Goal: Transaction & Acquisition: Book appointment/travel/reservation

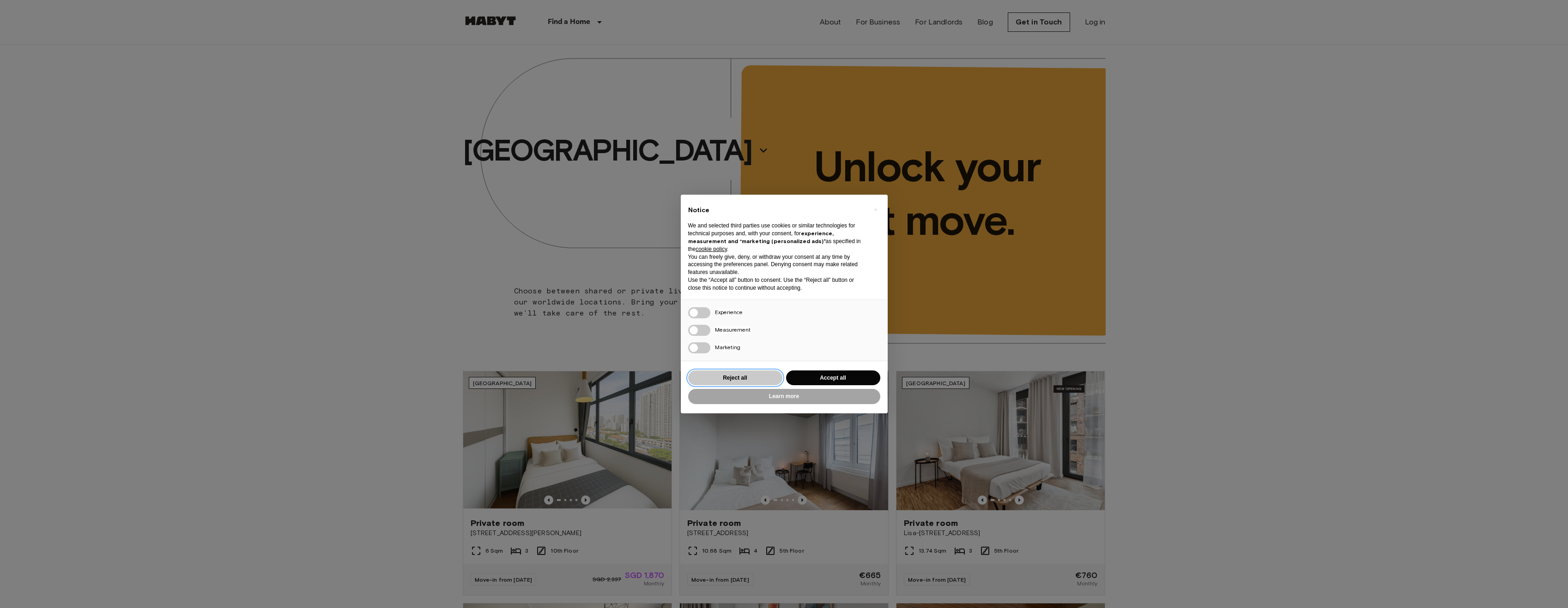
click at [739, 375] on button "Reject all" at bounding box center [735, 379] width 94 height 16
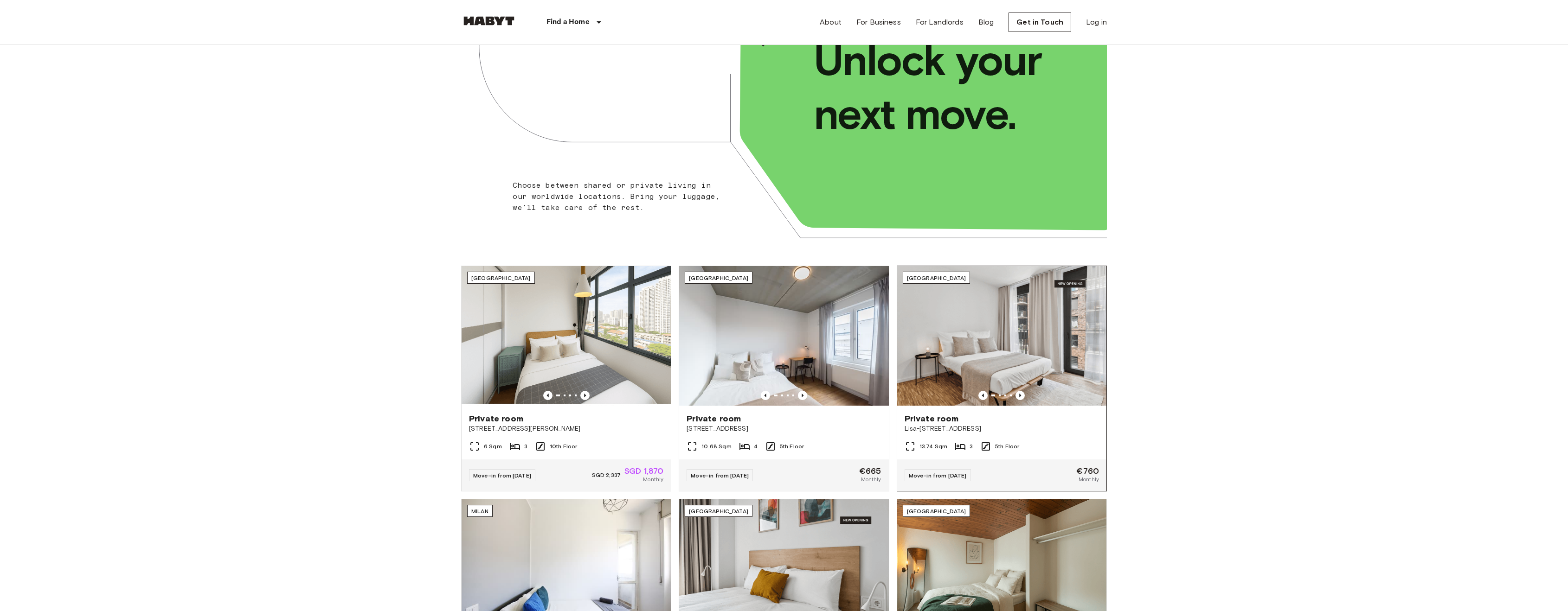
scroll to position [185, 0]
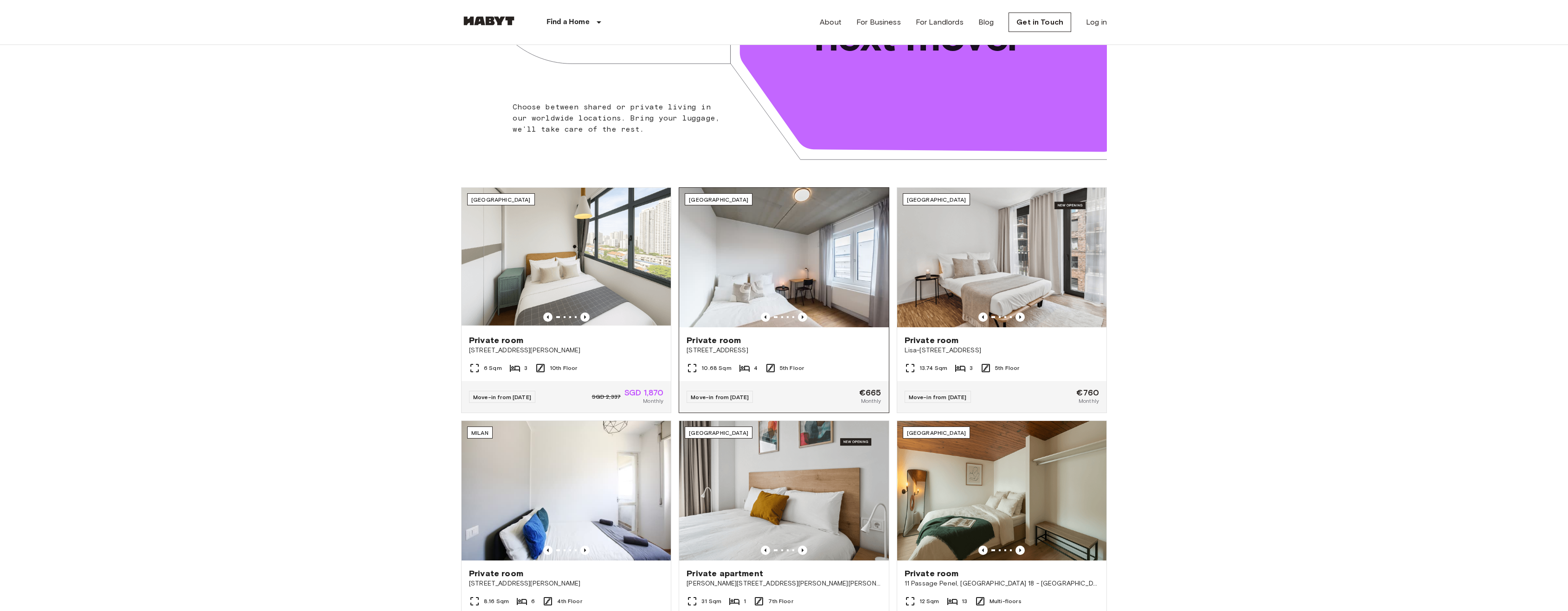
click at [806, 258] on img at bounding box center [784, 258] width 209 height 140
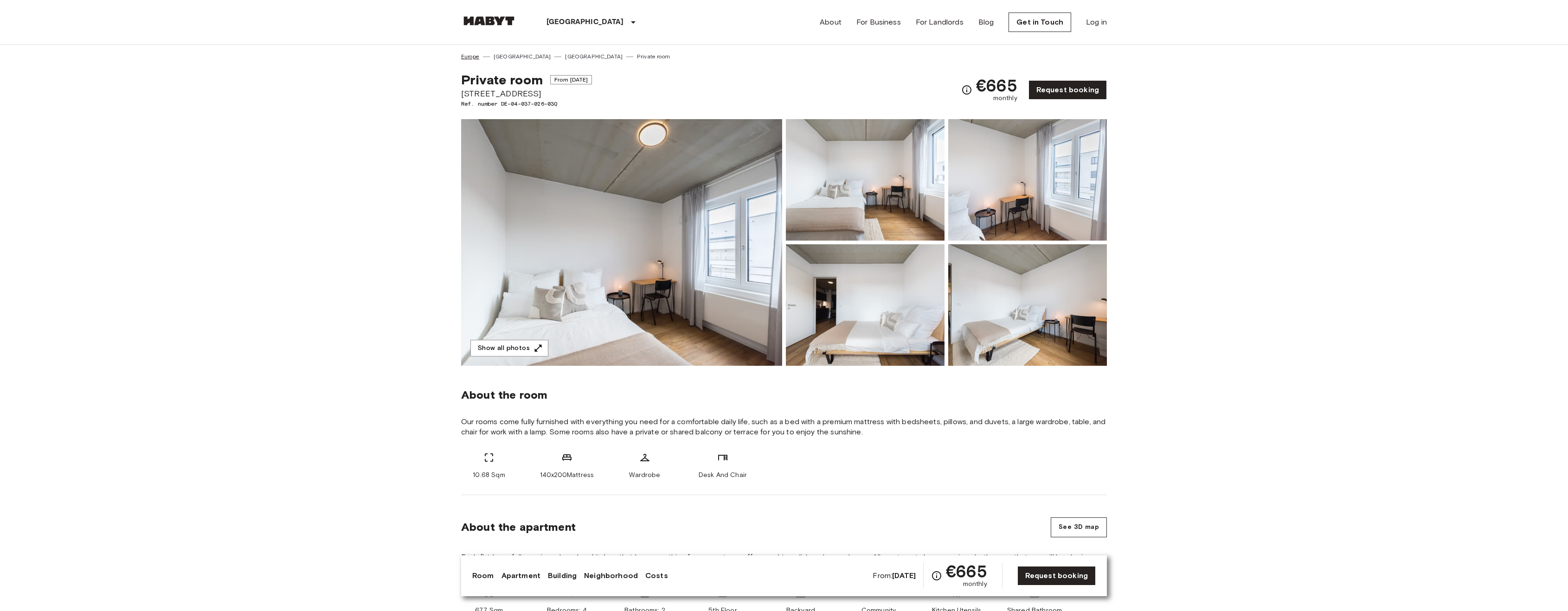
click at [471, 57] on link "Europe" at bounding box center [470, 56] width 18 height 8
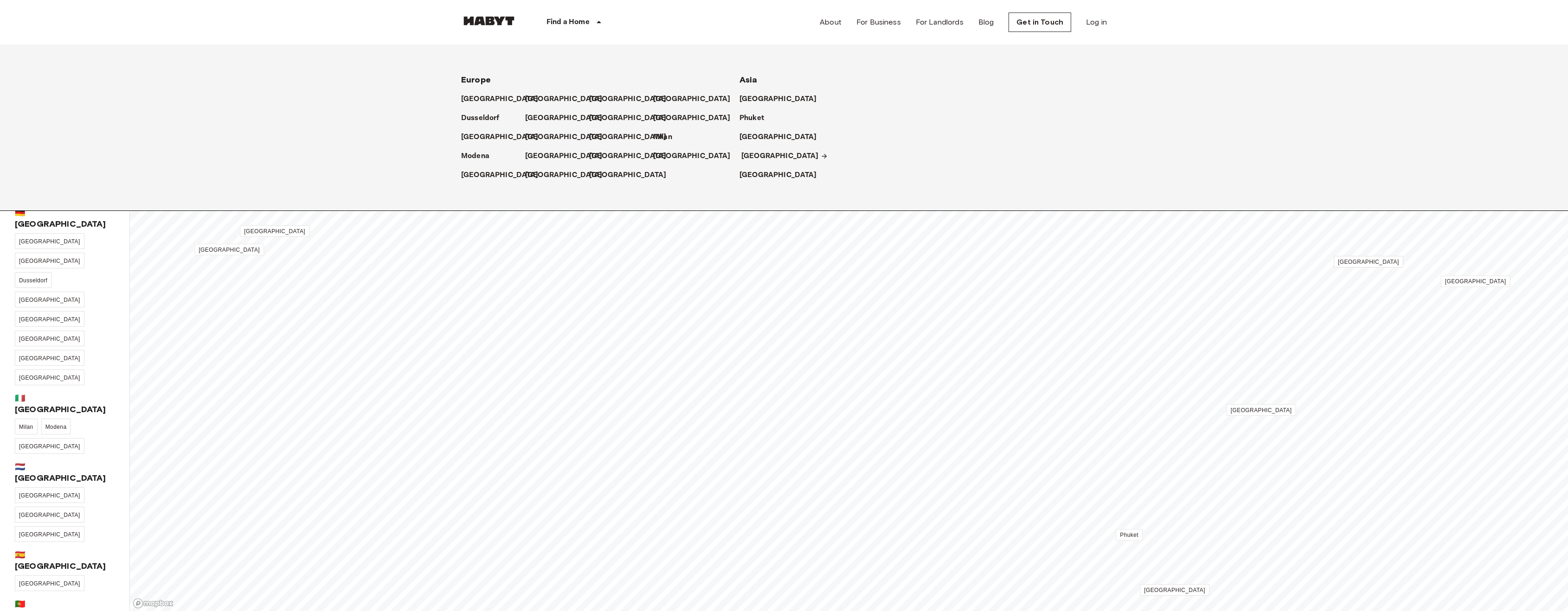
click at [749, 157] on p "[GEOGRAPHIC_DATA]" at bounding box center [780, 156] width 78 height 11
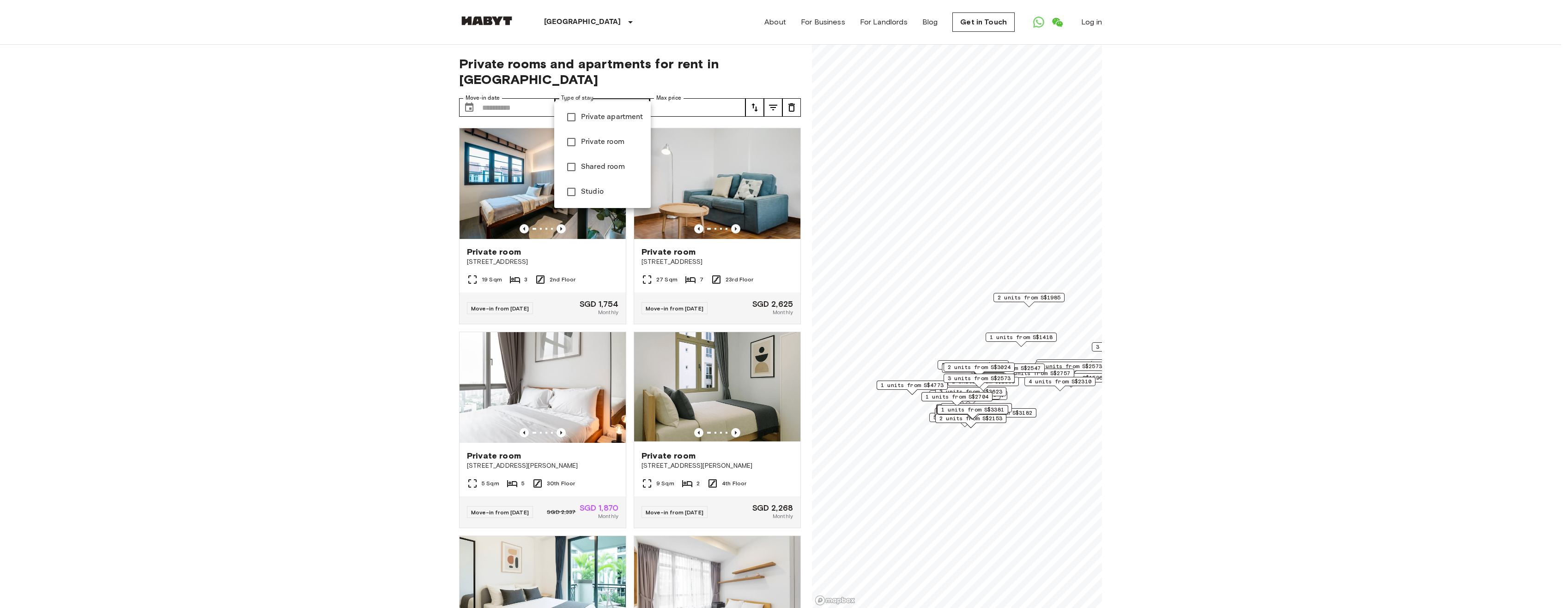
click at [626, 118] on span "Private apartment" at bounding box center [612, 117] width 63 height 11
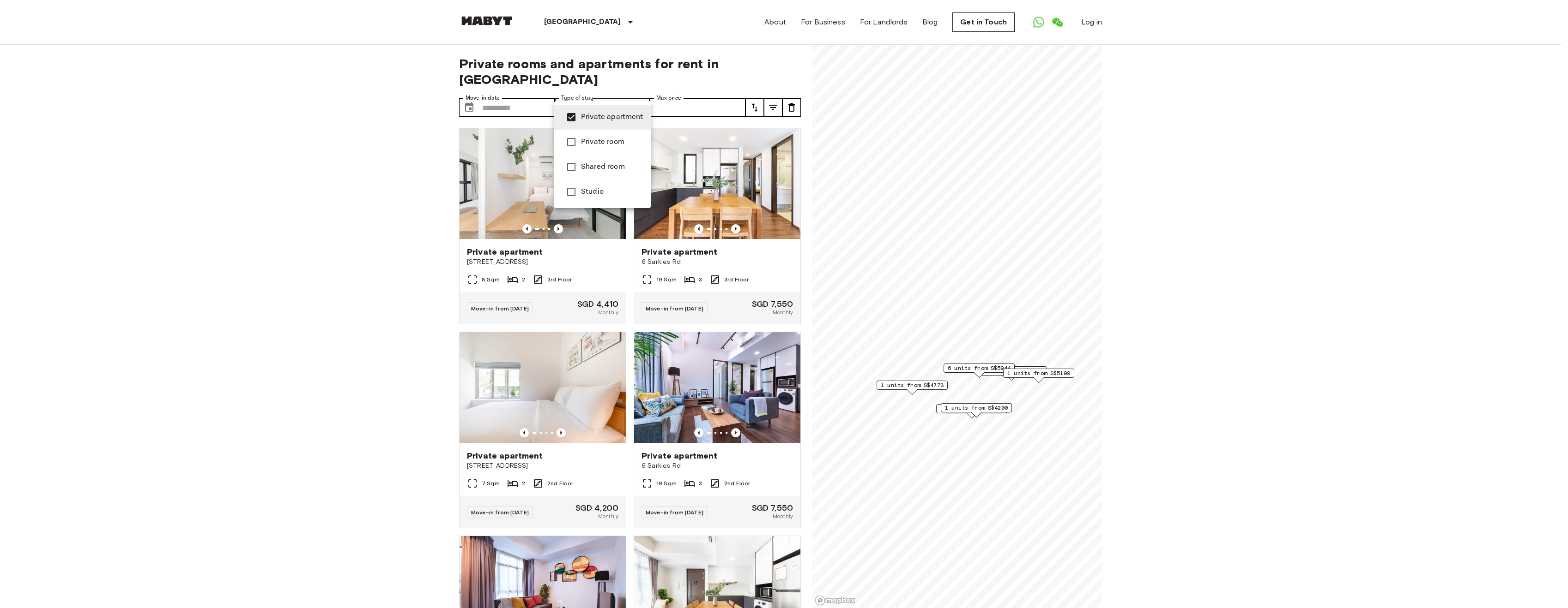
click at [621, 147] on span "Private room" at bounding box center [612, 141] width 63 height 11
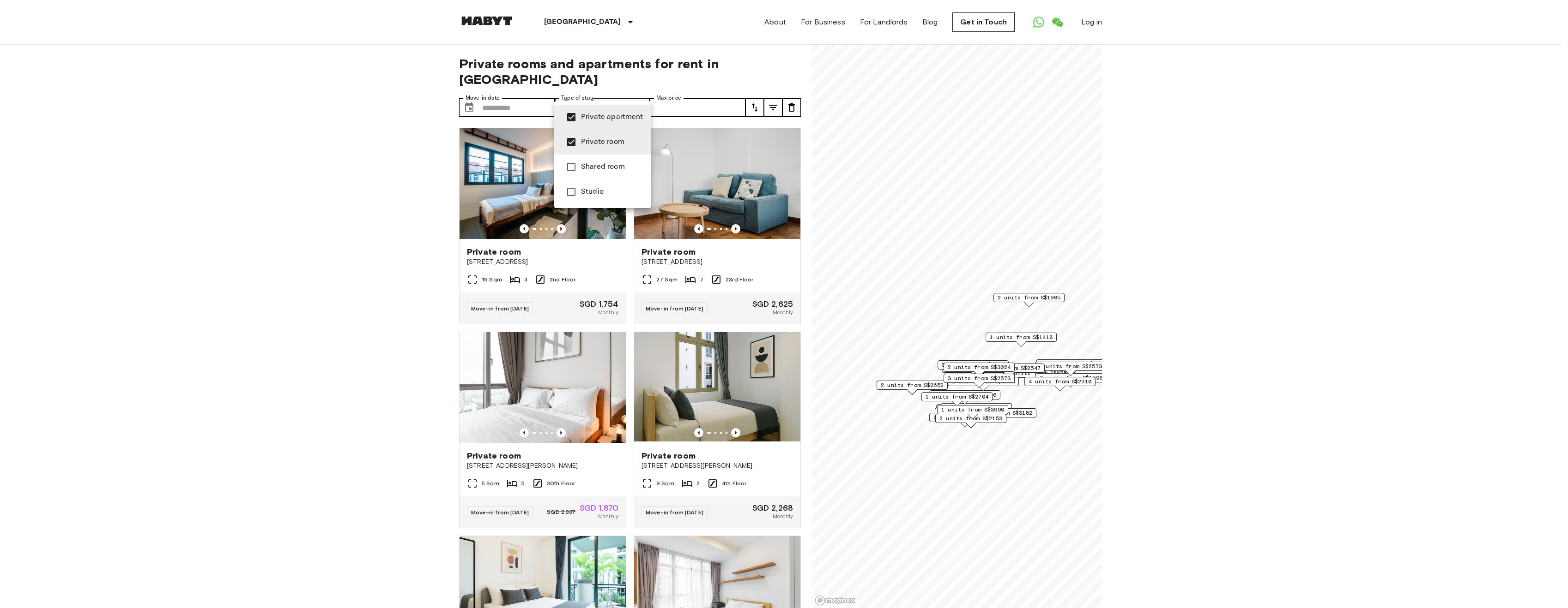
click at [617, 115] on span "Private apartment" at bounding box center [612, 117] width 63 height 11
click at [586, 177] on li "Shared room" at bounding box center [602, 167] width 96 height 25
type input "**********"
click at [742, 76] on div at bounding box center [784, 304] width 1568 height 608
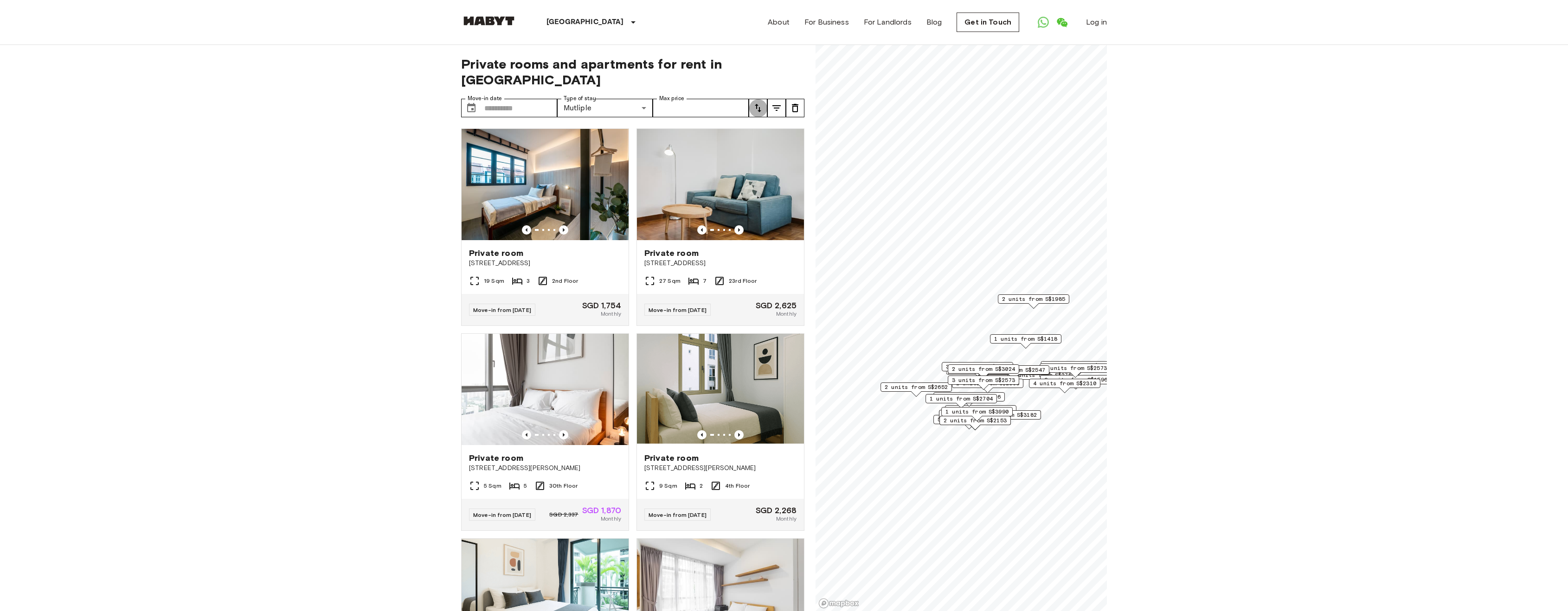
click at [756, 100] on button "tune" at bounding box center [758, 107] width 19 height 19
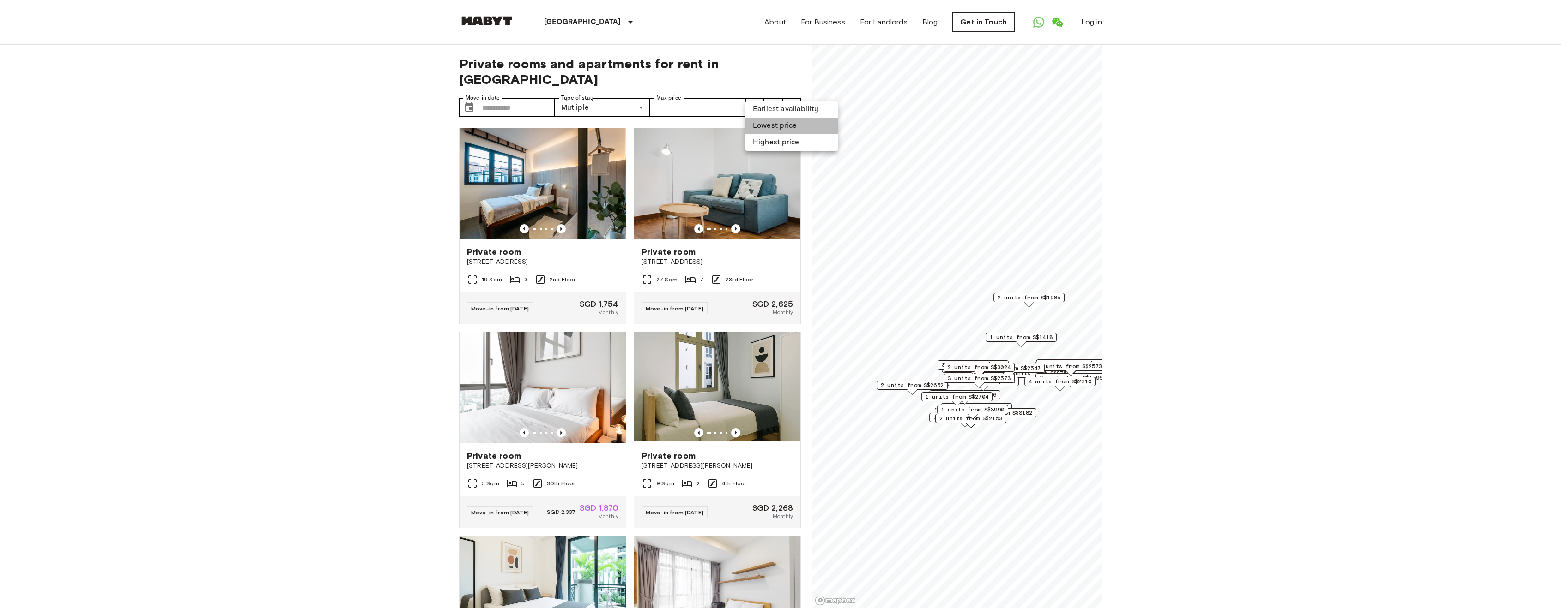
click at [760, 125] on li "Lowest price" at bounding box center [792, 126] width 92 height 17
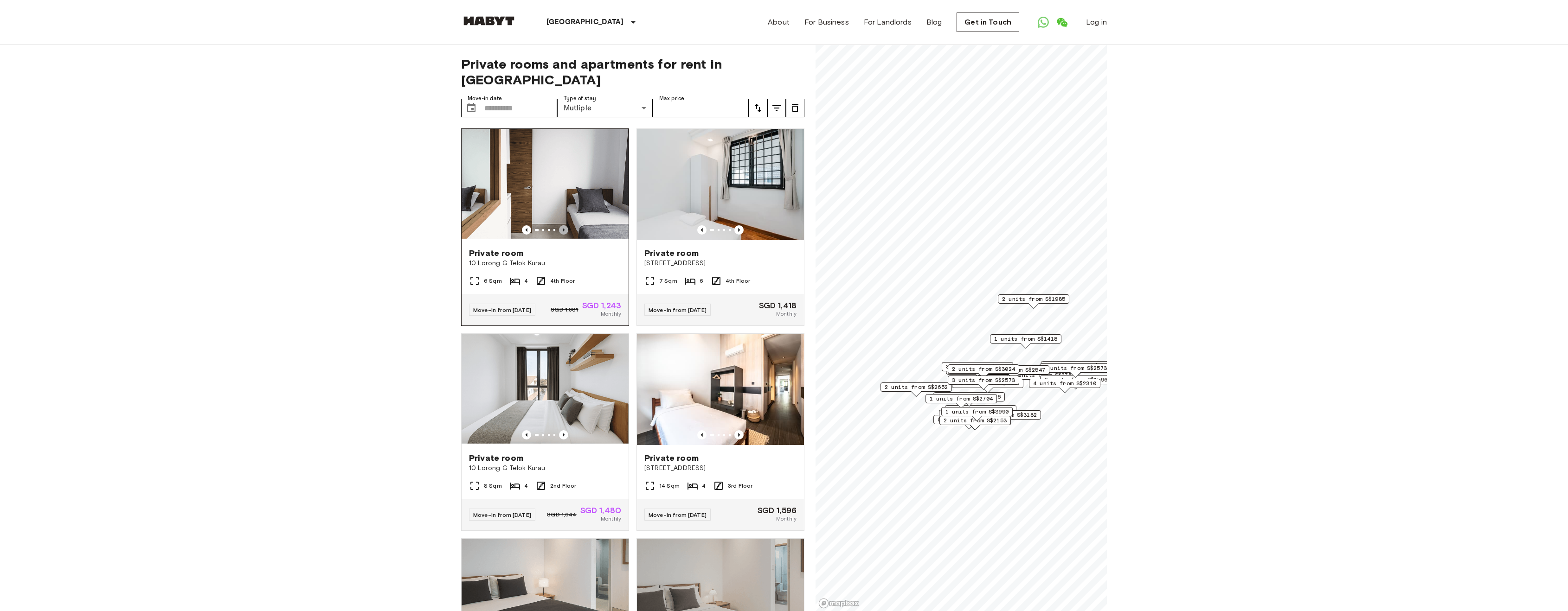
click at [563, 226] on icon "Previous image" at bounding box center [563, 230] width 9 height 9
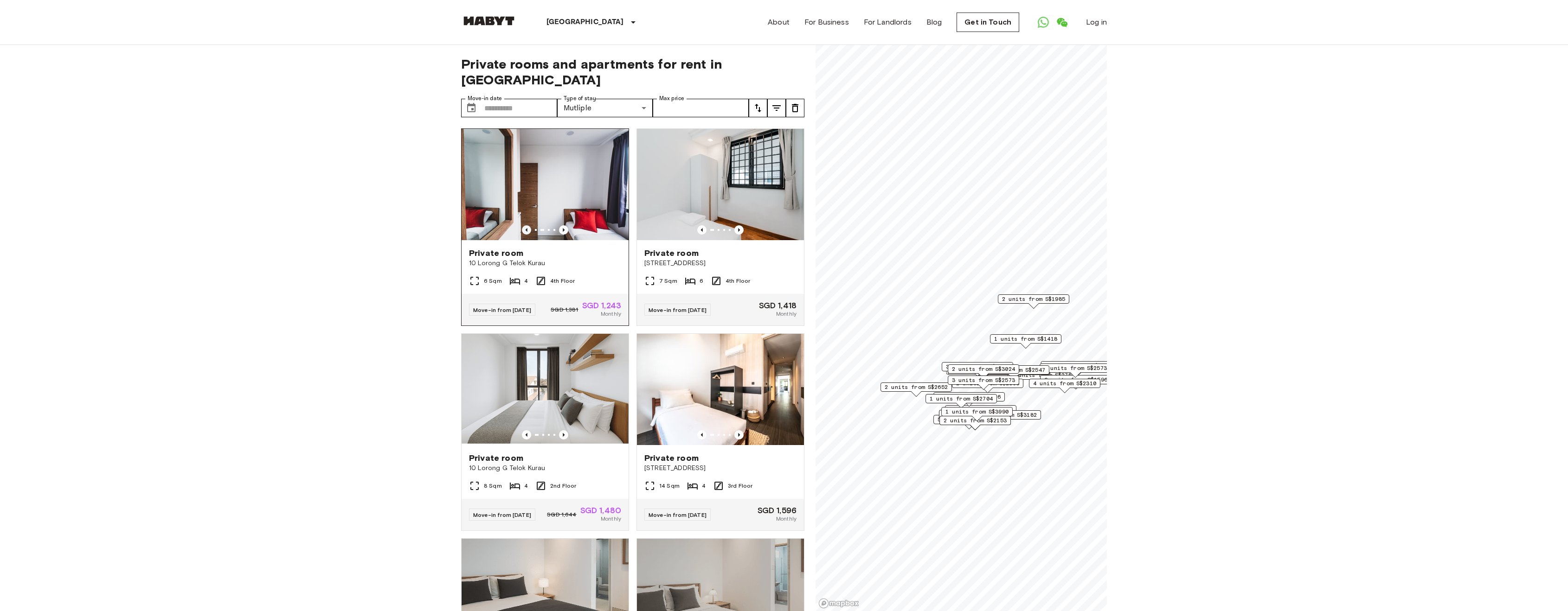
click at [522, 226] on icon "Previous image" at bounding box center [526, 230] width 9 height 9
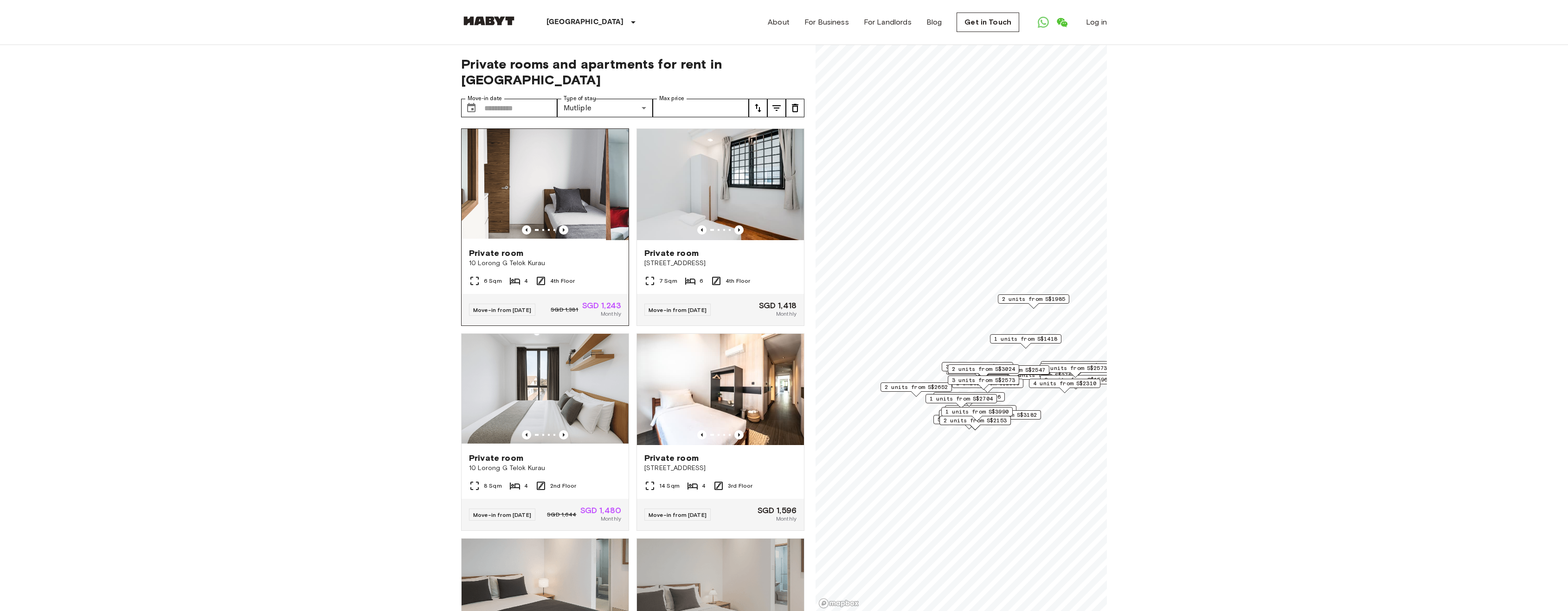
click at [560, 160] on img at bounding box center [521, 184] width 167 height 111
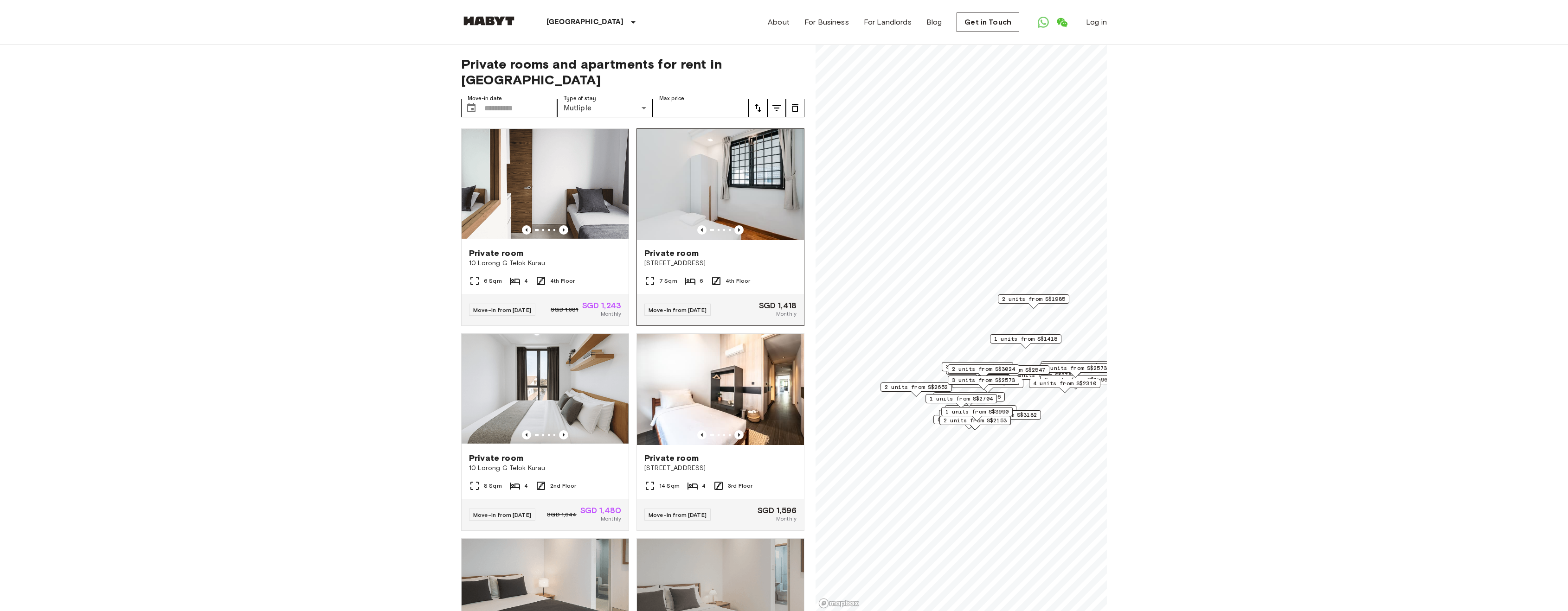
click at [695, 153] on img at bounding box center [719, 184] width 167 height 111
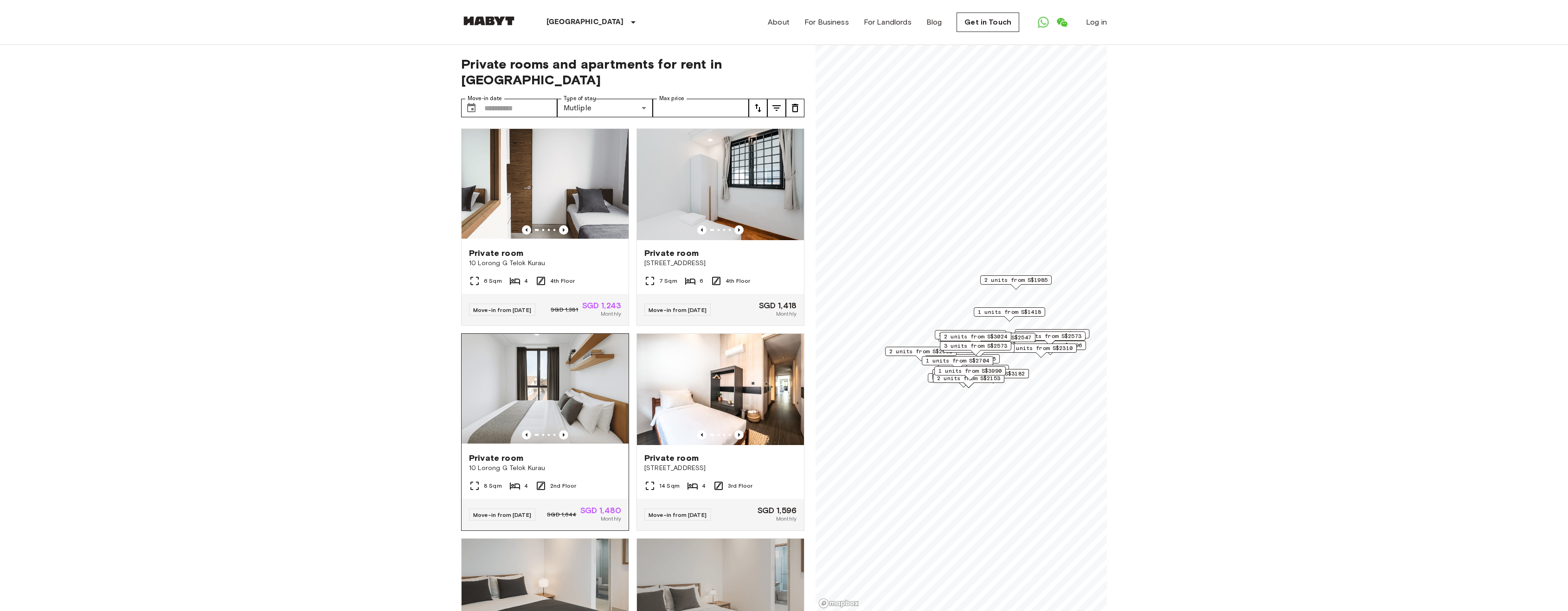
click at [577, 349] on img at bounding box center [544, 389] width 167 height 111
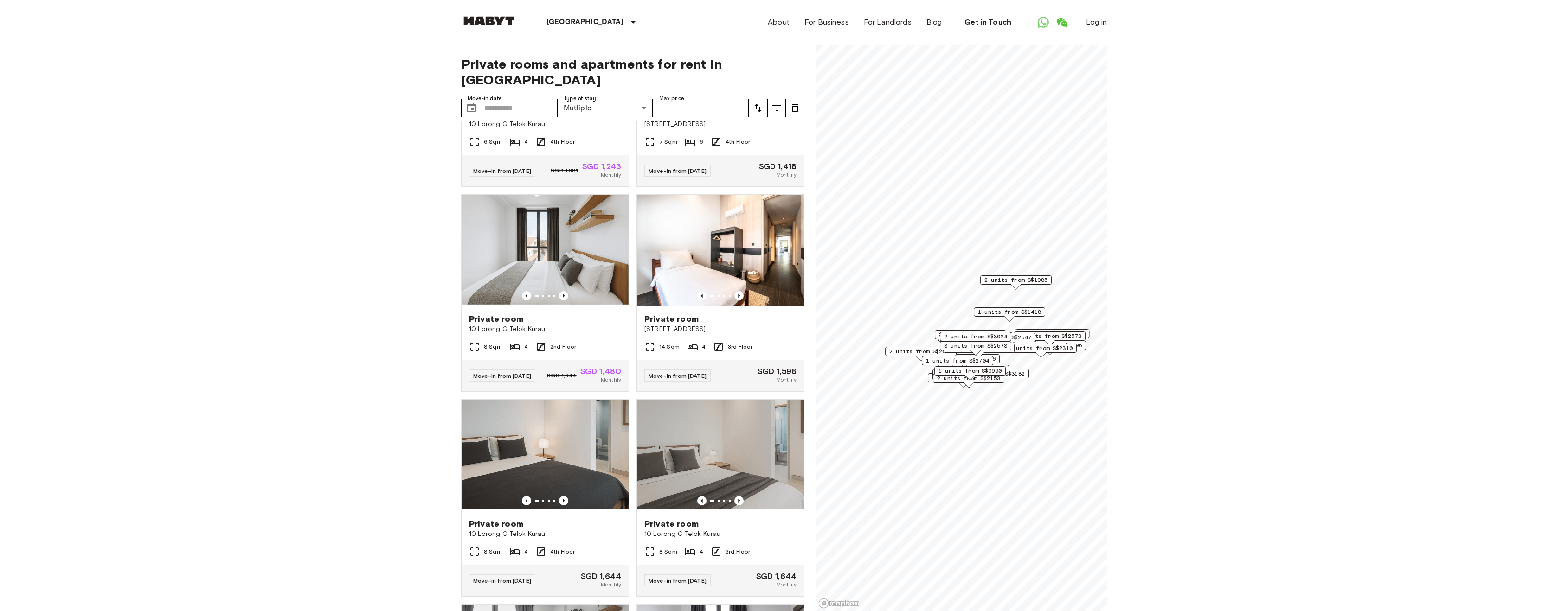
click at [1011, 318] on div "Map marker" at bounding box center [1009, 318] width 10 height 5
click at [1011, 316] on div "Map marker" at bounding box center [1009, 318] width 10 height 5
click at [1016, 316] on div "1 units from S$1418" at bounding box center [1009, 311] width 71 height 9
click at [1020, 315] on div "25 Woodleigh Close 1 units Private room 7 Sqm 6 4th Floor From 12 Dec 25 S$1418" at bounding box center [1009, 267] width 176 height 100
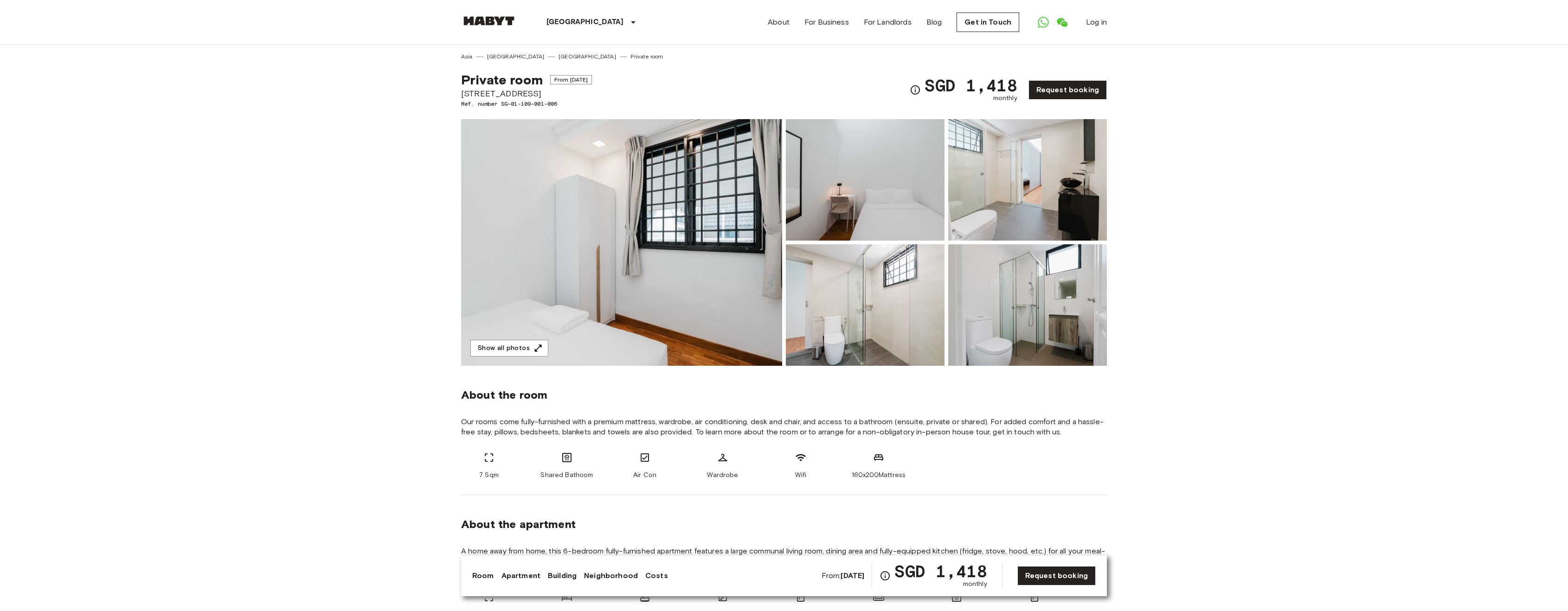
click at [665, 228] on img at bounding box center [622, 242] width 321 height 246
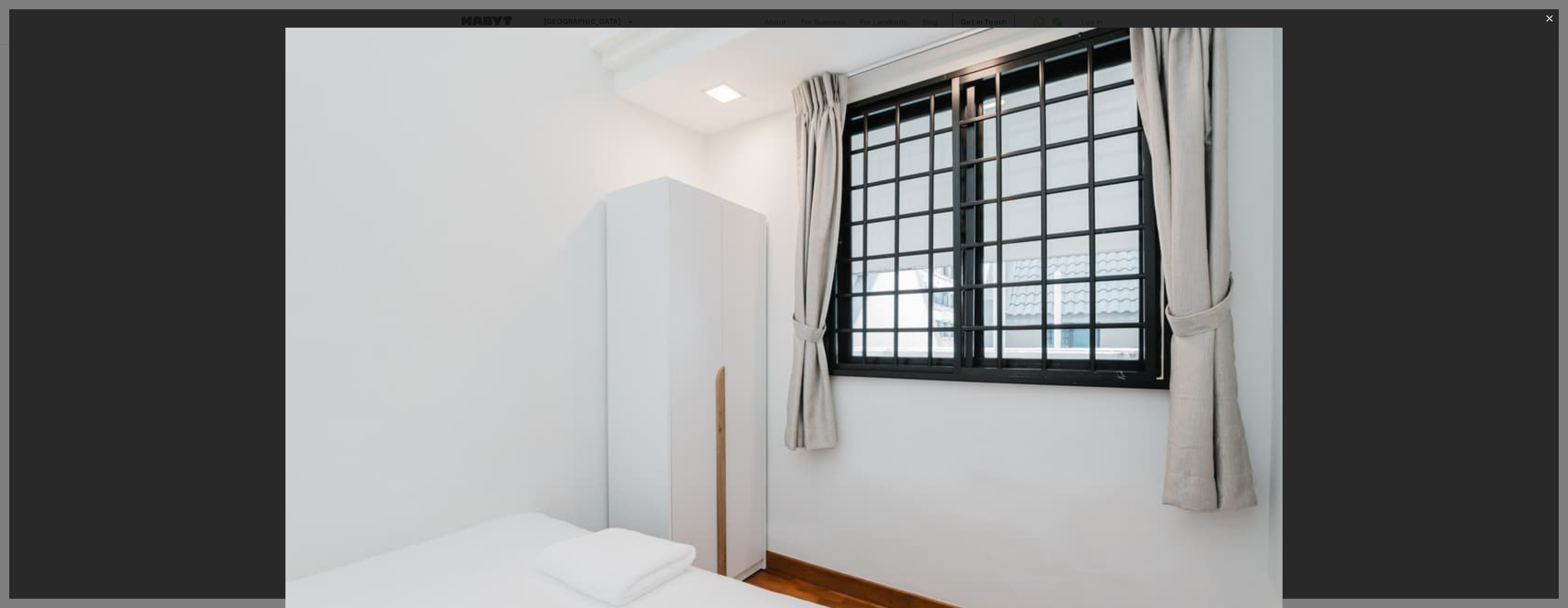
click at [1420, 349] on div at bounding box center [783, 360] width 1549 height 665
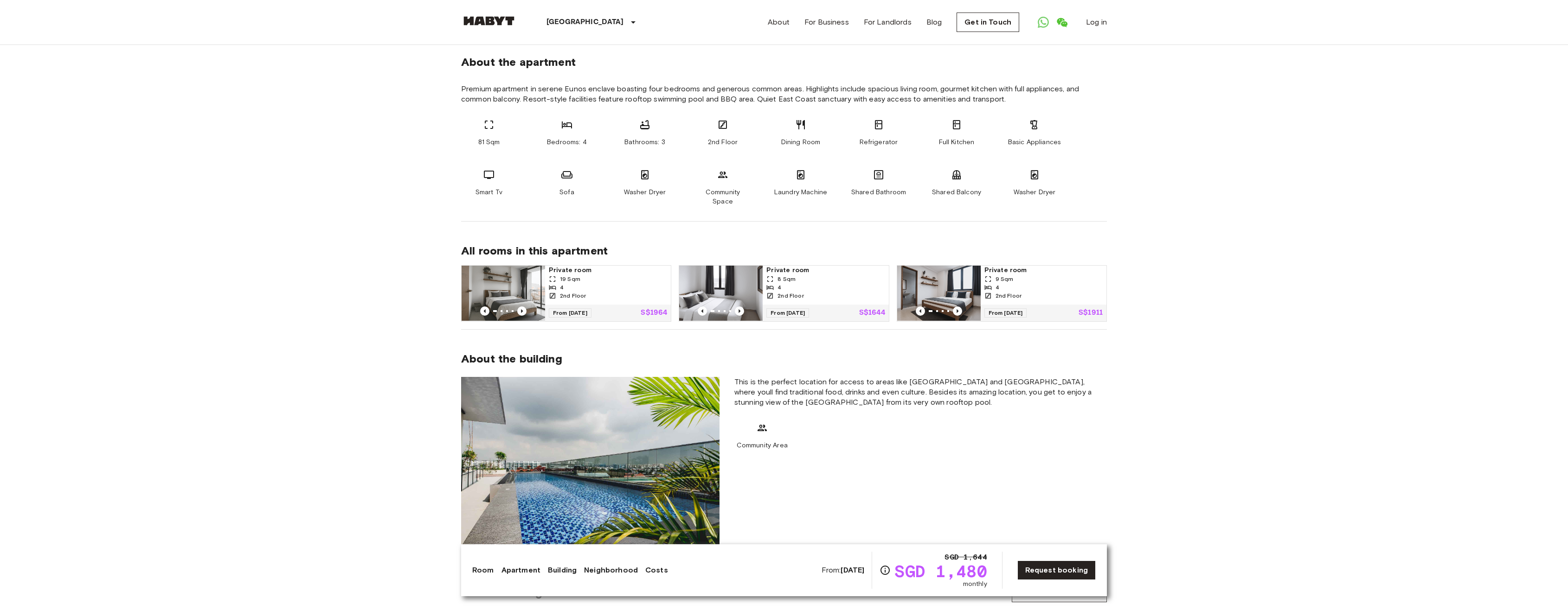
scroll to position [510, 0]
